Goal: Information Seeking & Learning: Learn about a topic

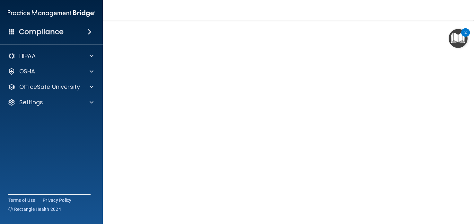
scroll to position [52, 0]
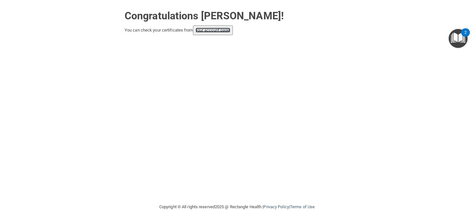
click at [224, 31] on link "your account page!" at bounding box center [213, 30] width 35 height 5
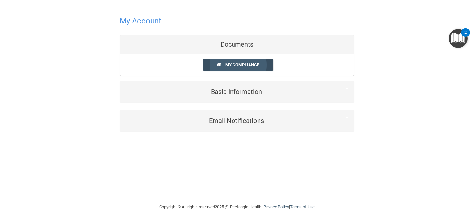
click at [240, 65] on span "My Compliance" at bounding box center [243, 64] width 34 height 5
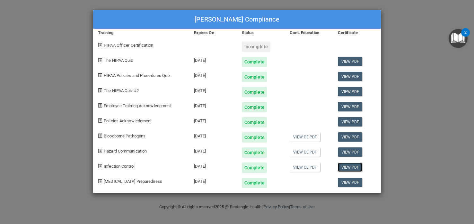
click at [351, 166] on link "View PDF" at bounding box center [350, 166] width 25 height 9
click at [309, 167] on link "View CE PDF" at bounding box center [305, 166] width 31 height 9
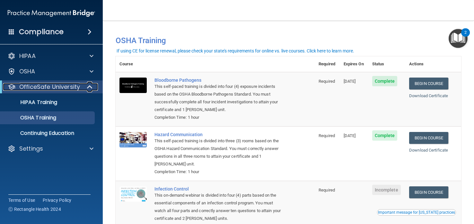
click at [10, 85] on div at bounding box center [12, 87] width 8 height 8
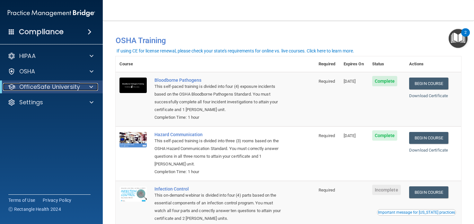
click at [10, 85] on div at bounding box center [12, 87] width 8 height 8
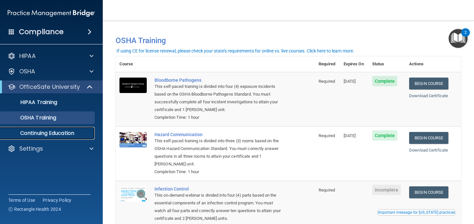
click at [49, 131] on p "Continuing Education" at bounding box center [48, 133] width 88 height 6
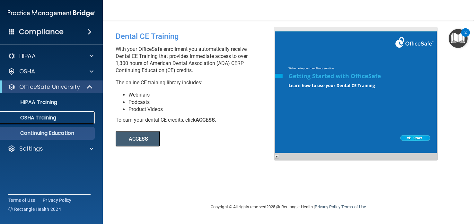
click at [52, 116] on p "OSHA Training" at bounding box center [30, 117] width 52 height 6
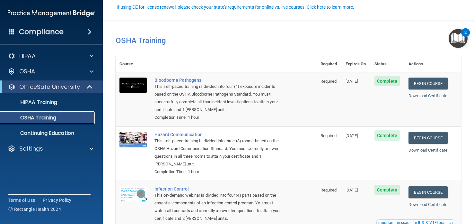
scroll to position [91, 0]
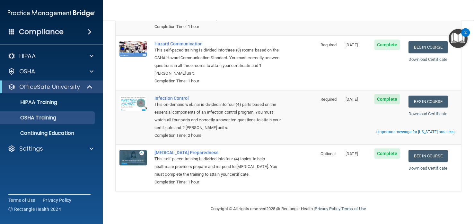
click at [457, 34] on img "Open Resource Center, 2 new notifications" at bounding box center [458, 38] width 19 height 19
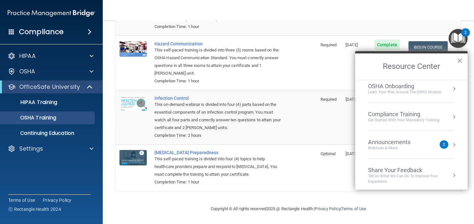
scroll to position [35, 0]
click at [397, 115] on div "Get Started with your mandatory training" at bounding box center [404, 117] width 72 height 5
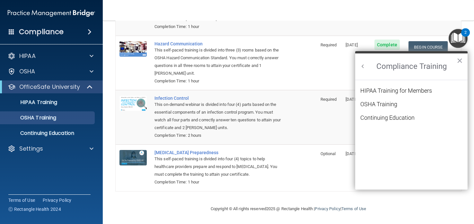
scroll to position [0, 0]
click at [396, 117] on div "Continuing Education" at bounding box center [388, 118] width 54 height 6
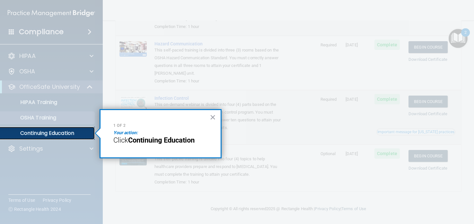
click at [18, 130] on p "Continuing Education" at bounding box center [48, 133] width 88 height 6
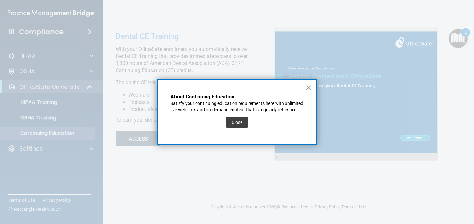
click at [308, 85] on button "×" at bounding box center [309, 87] width 6 height 10
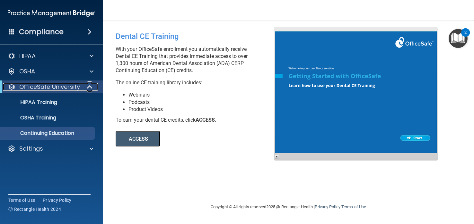
click at [11, 85] on div at bounding box center [12, 87] width 8 height 8
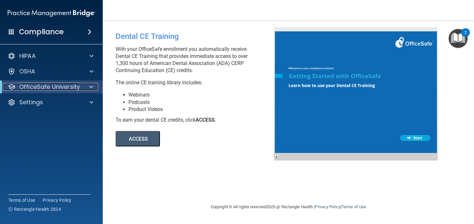
click at [11, 85] on div at bounding box center [12, 87] width 8 height 8
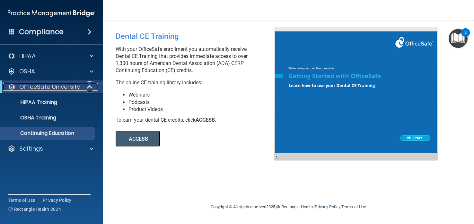
click at [11, 85] on div at bounding box center [12, 87] width 8 height 8
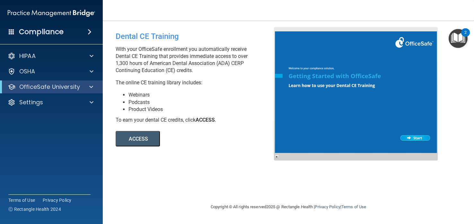
click at [462, 37] on img "Open Resource Center, 2 new notifications" at bounding box center [458, 38] width 19 height 19
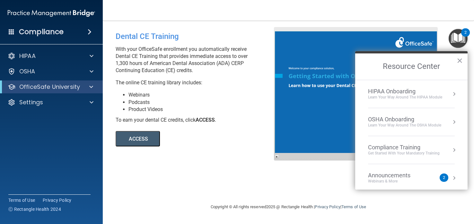
click at [423, 118] on div "OSHA Onboarding" at bounding box center [404, 119] width 73 height 7
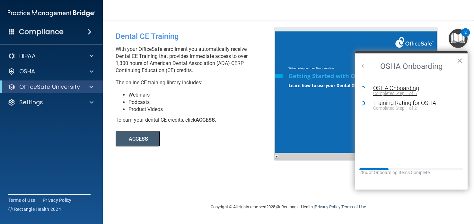
click at [416, 88] on div "OSHA Onboarding" at bounding box center [416, 88] width 86 height 6
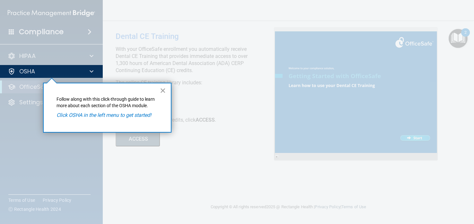
click at [164, 90] on button "×" at bounding box center [163, 90] width 6 height 10
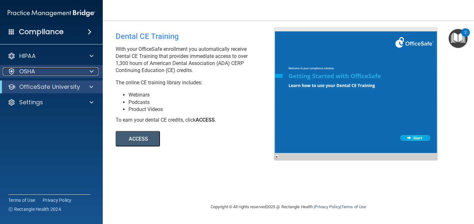
click at [34, 72] on p "OSHA" at bounding box center [27, 71] width 16 height 8
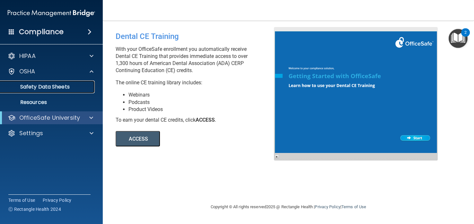
click at [40, 86] on p "Safety Data Sheets" at bounding box center [48, 87] width 88 height 6
